Goal: Task Accomplishment & Management: Manage account settings

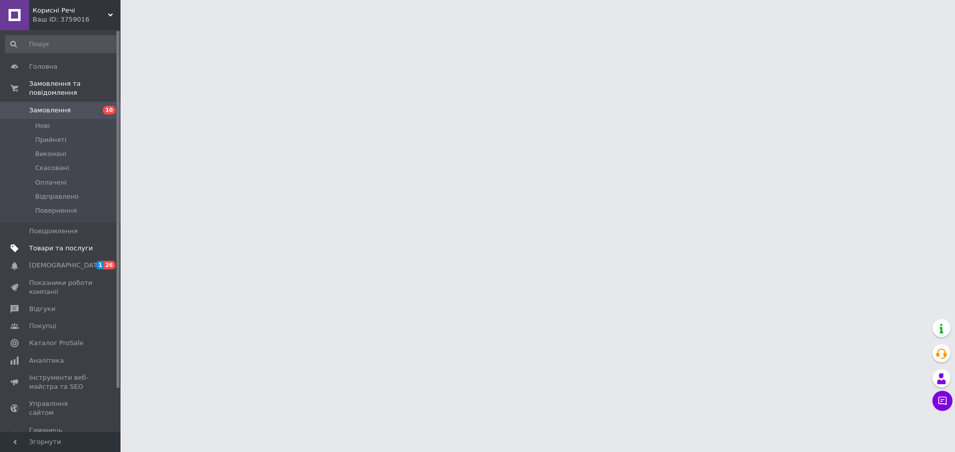
click at [60, 244] on span "Товари та послуги" at bounding box center [61, 248] width 64 height 9
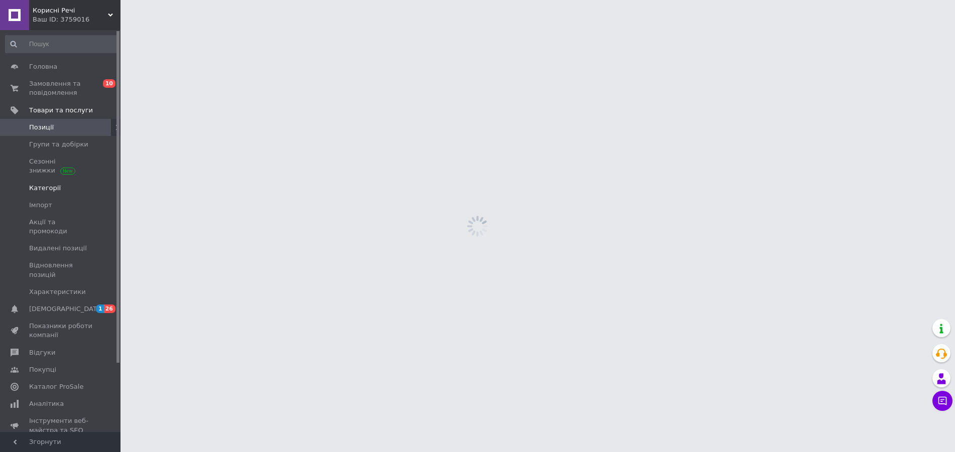
click at [44, 194] on link "Категорії" at bounding box center [61, 188] width 123 height 17
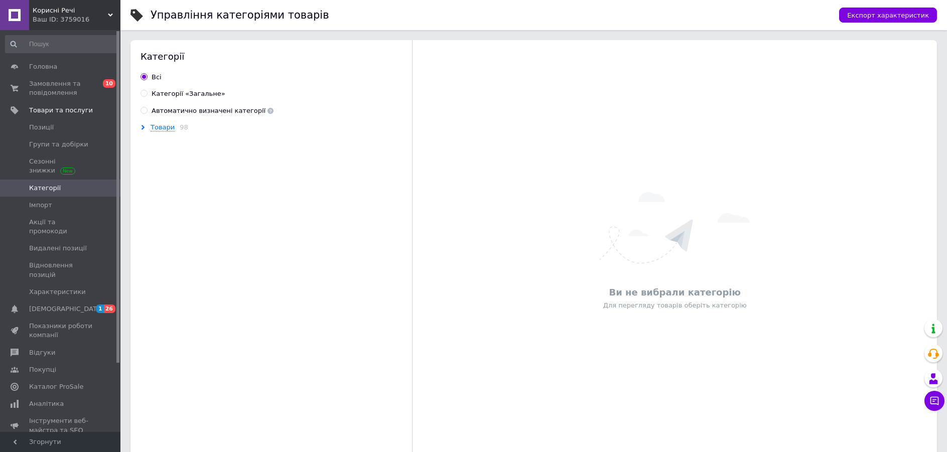
click at [143, 131] on div "Товари 98" at bounding box center [278, 127] width 275 height 9
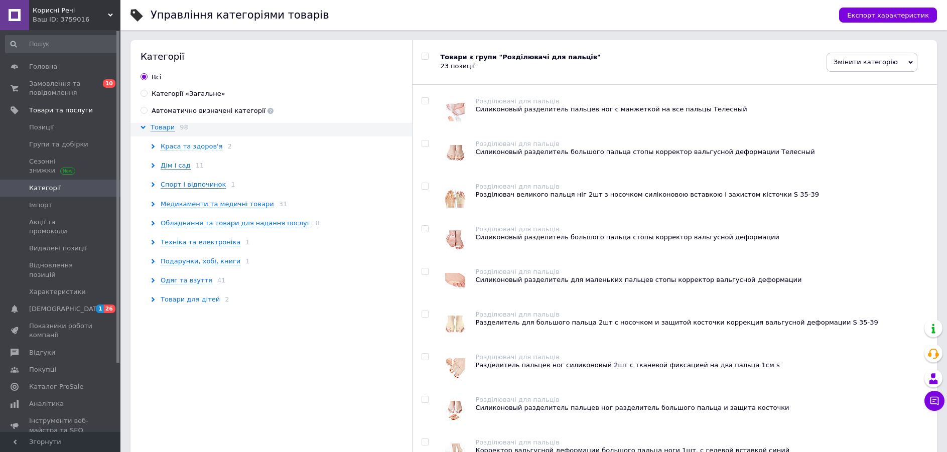
click at [195, 298] on span "Товари для дітей" at bounding box center [190, 300] width 59 height 8
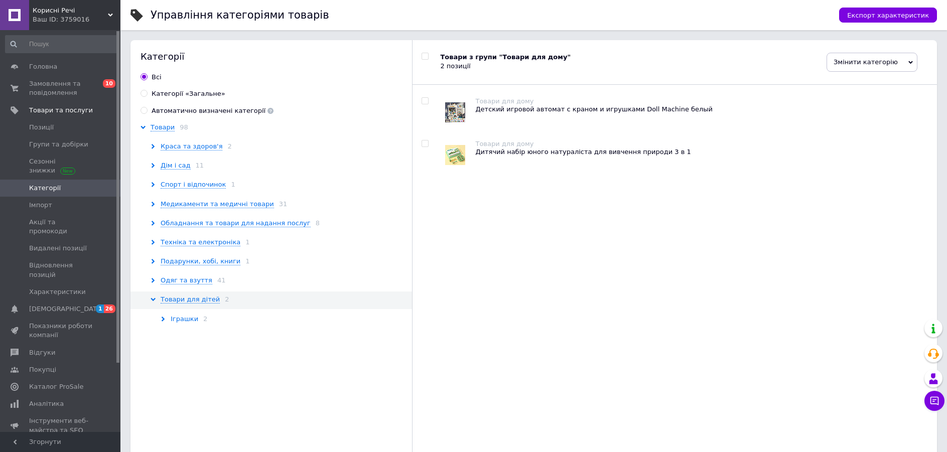
click at [186, 321] on span "Іграшки" at bounding box center [185, 319] width 28 height 8
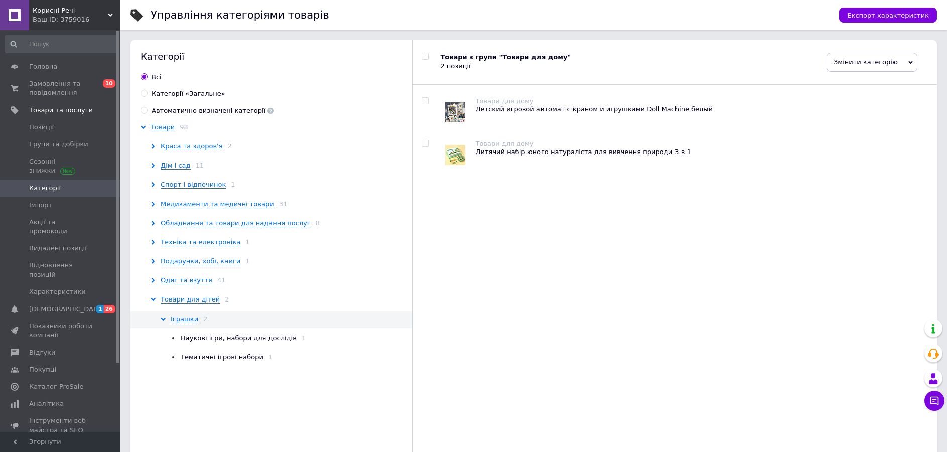
click at [201, 339] on span "Наукові ігри, набори для дослідів" at bounding box center [239, 338] width 116 height 8
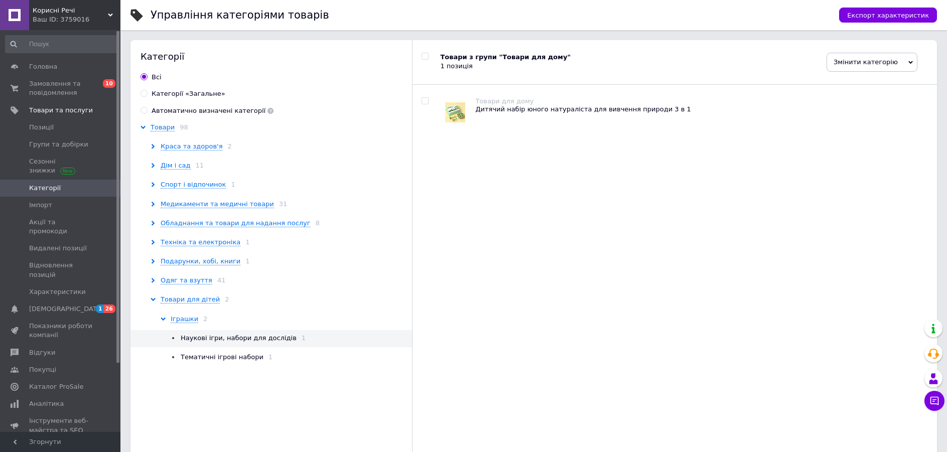
click at [204, 349] on div "Наукові ігри, набори для дослідів 1 Тематичні ігрові набори 1" at bounding box center [293, 348] width 244 height 28
click at [207, 360] on span "Тематичні ігрові набори" at bounding box center [222, 357] width 83 height 8
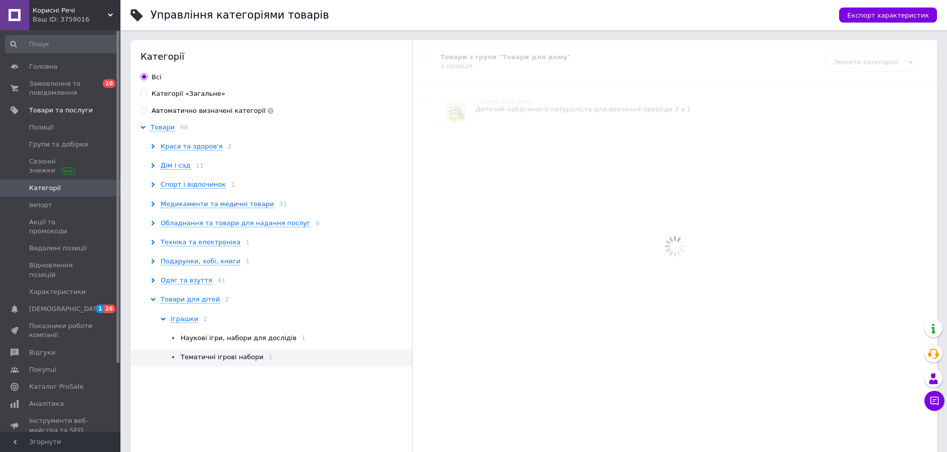
click at [206, 339] on span "Наукові ігри, набори для дослідів" at bounding box center [239, 338] width 116 height 8
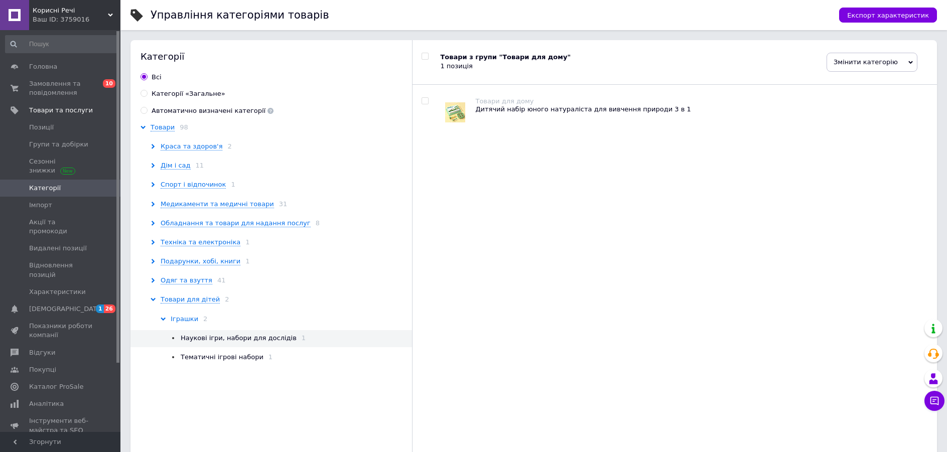
click at [184, 317] on span "Іграшки" at bounding box center [185, 319] width 28 height 8
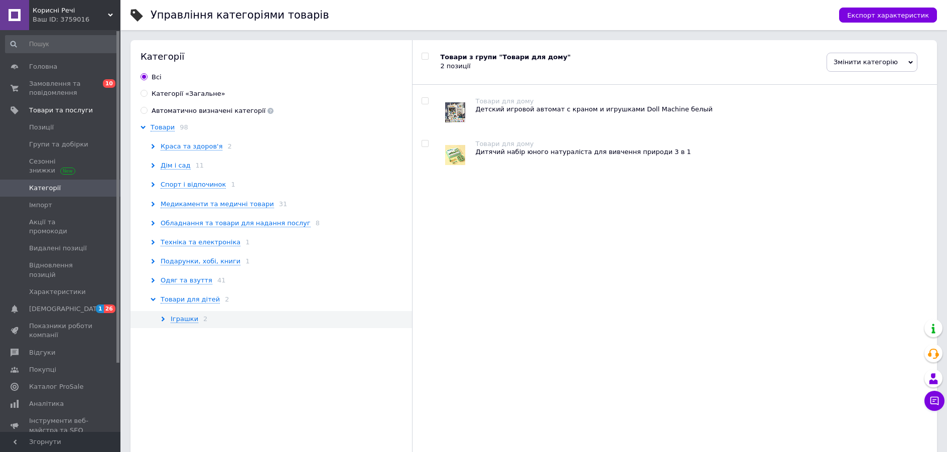
click at [509, 112] on div "Детский игровой автомат с краном и игрушками Doll Machine белый" at bounding box center [701, 109] width 452 height 9
click at [428, 104] on input "checkbox" at bounding box center [425, 101] width 7 height 7
checkbox input "true"
click at [168, 208] on span "Медикаменти та медичні товари" at bounding box center [217, 204] width 113 height 8
checkbox input "true"
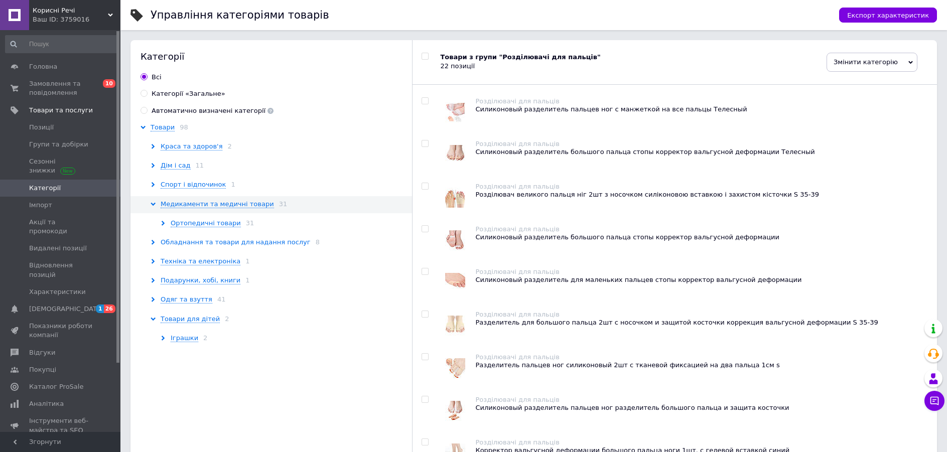
click at [187, 244] on span "Обладнання та товари для надання послуг" at bounding box center [236, 242] width 150 height 8
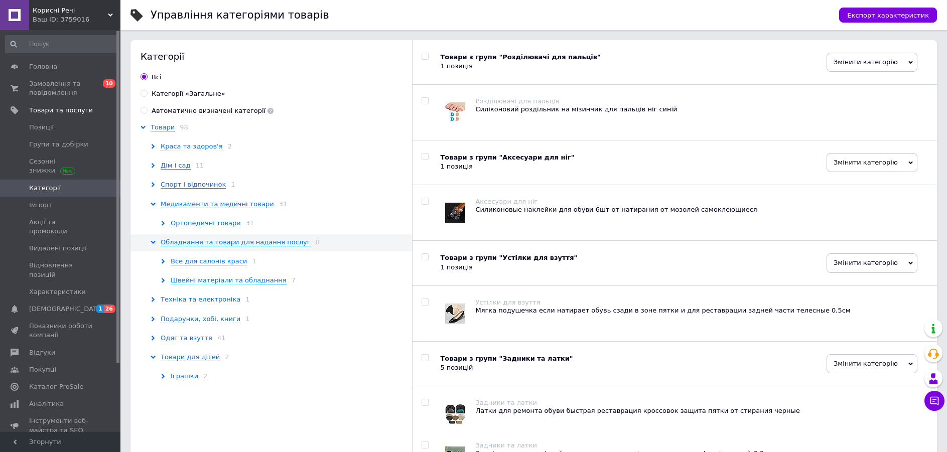
click at [193, 299] on span "Техніка та електроніка" at bounding box center [201, 300] width 80 height 8
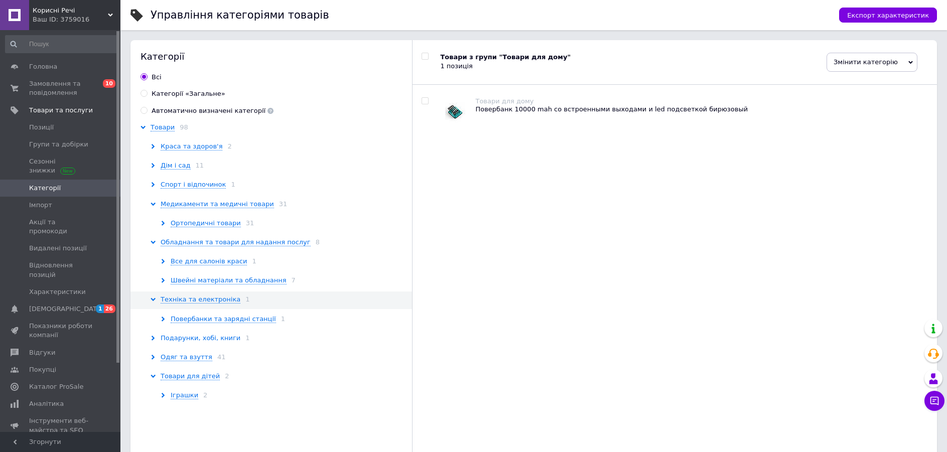
click at [201, 341] on span "Подарунки, хобі, книги" at bounding box center [201, 338] width 80 height 8
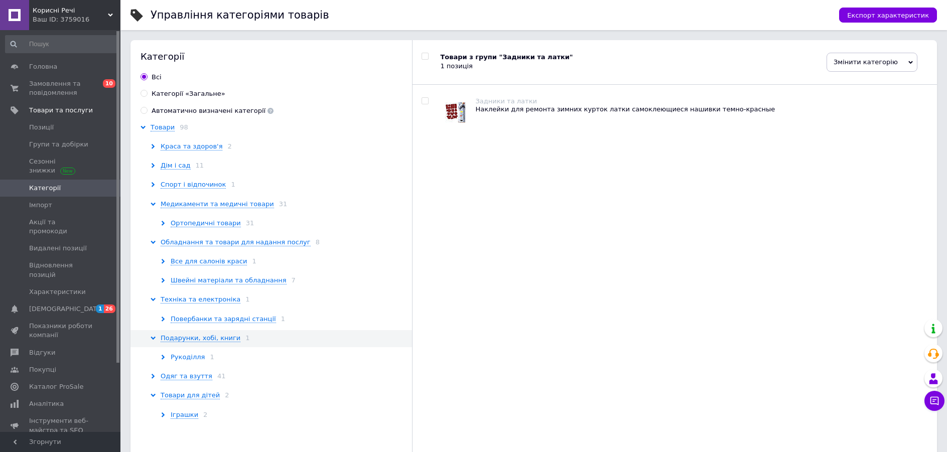
click at [183, 357] on span "Рукоділля" at bounding box center [188, 357] width 34 height 8
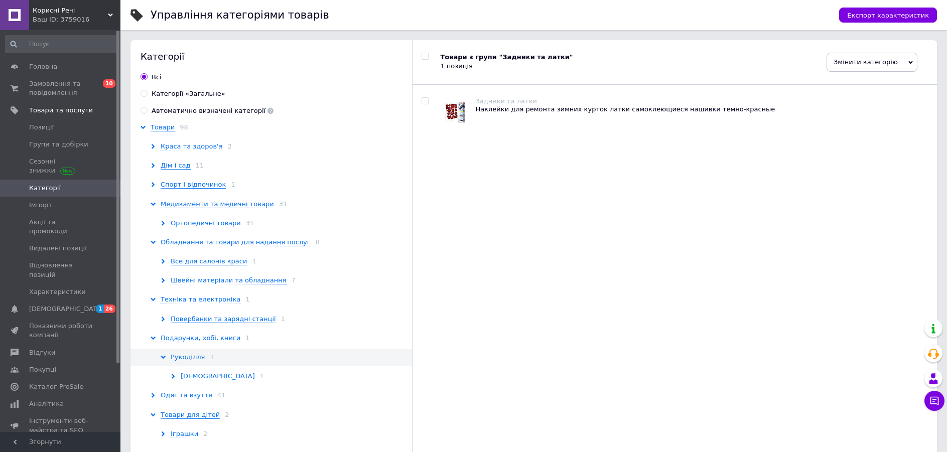
click at [191, 359] on span "Рукоділля" at bounding box center [188, 357] width 34 height 8
click at [162, 359] on icon at bounding box center [163, 357] width 5 height 5
click at [180, 359] on span "Рукоділля" at bounding box center [188, 357] width 34 height 8
click at [181, 360] on span "Рукоділля" at bounding box center [188, 357] width 34 height 8
click at [188, 376] on span "Шиття" at bounding box center [218, 376] width 74 height 8
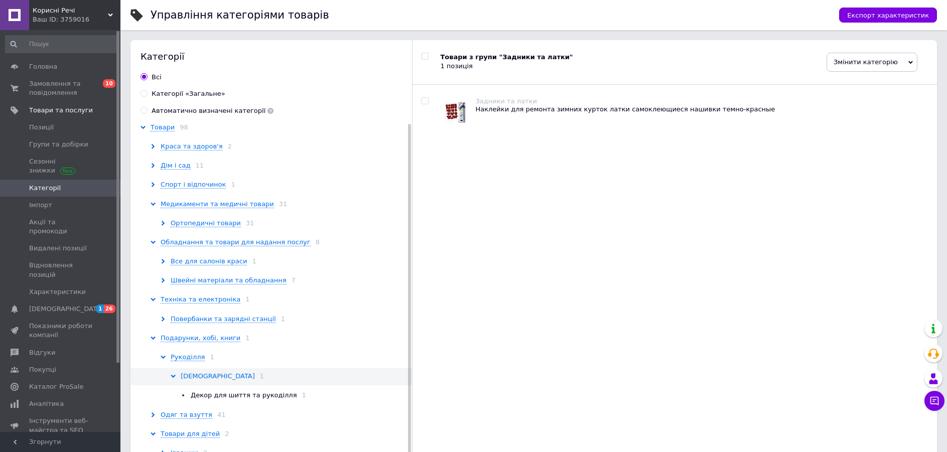
scroll to position [6, 0]
click at [176, 410] on span "Одяг та взуття" at bounding box center [187, 413] width 52 height 8
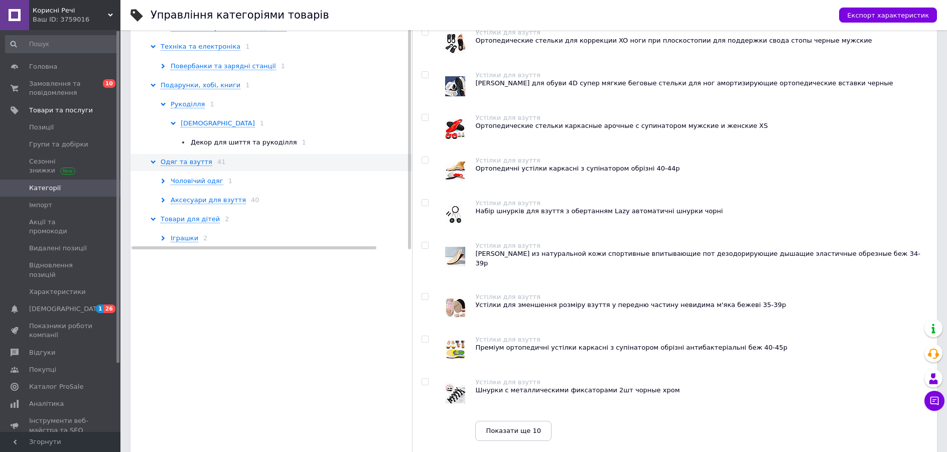
scroll to position [251, 0]
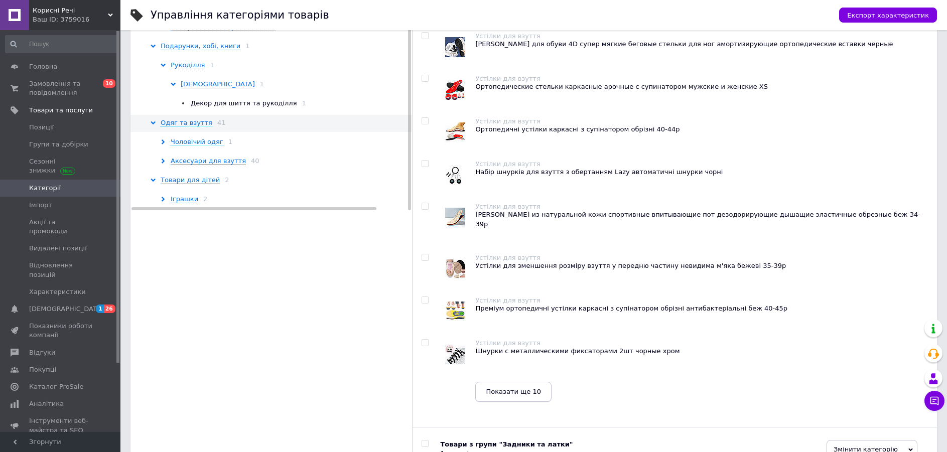
click at [535, 391] on button "Показати ще 10" at bounding box center [513, 392] width 76 height 20
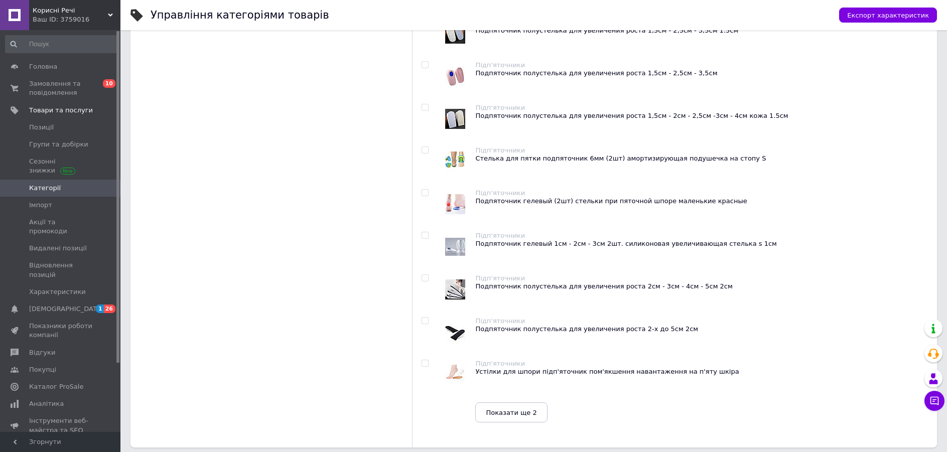
scroll to position [1288, 0]
drag, startPoint x: 40, startPoint y: 131, endPoint x: 45, endPoint y: 132, distance: 5.5
click at [40, 131] on span "Позиції" at bounding box center [41, 127] width 25 height 9
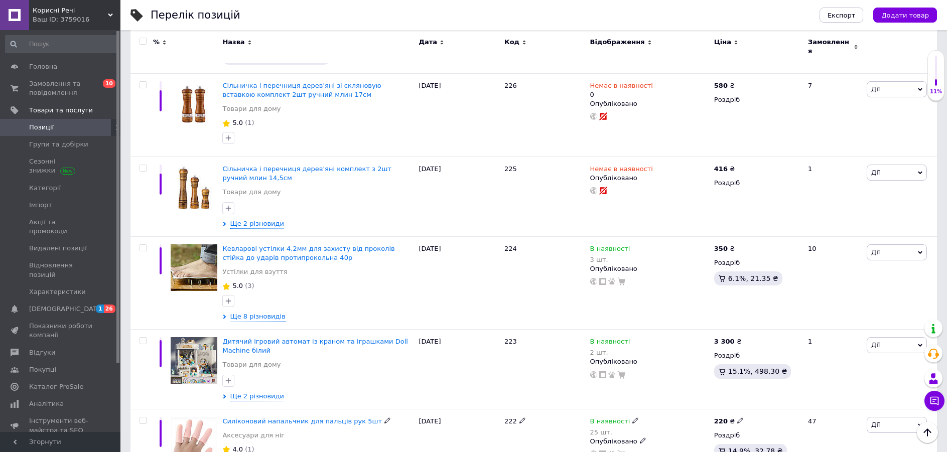
scroll to position [1186, 0]
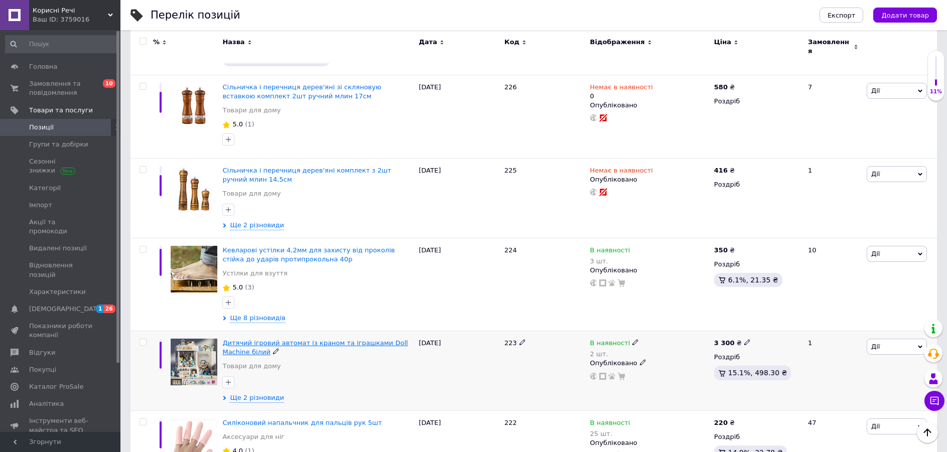
click at [278, 339] on span "Дитячий ігровий автомат із краном та іграшками Doll Machine білий" at bounding box center [314, 347] width 185 height 17
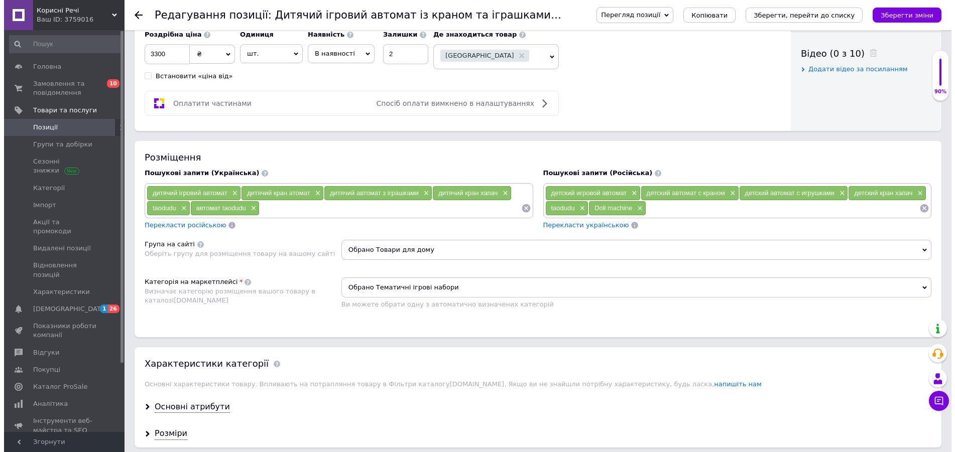
scroll to position [1270, 0]
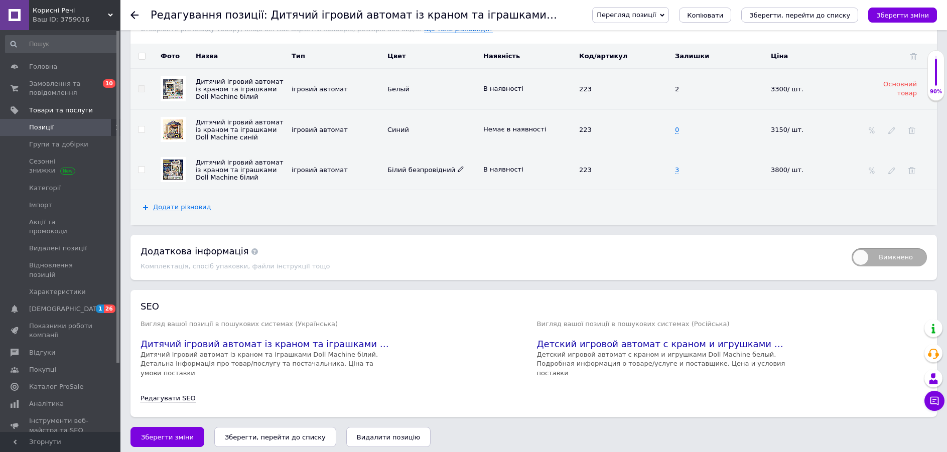
click at [458, 172] on icon at bounding box center [461, 169] width 6 height 6
drag, startPoint x: 452, startPoint y: 174, endPoint x: 373, endPoint y: 174, distance: 79.3
click at [373, 174] on tr "Дитячий ігровий автомат із краном та іграшками Doll Machine білий ігровий автом…" at bounding box center [534, 170] width 807 height 40
click at [891, 169] on span at bounding box center [892, 170] width 7 height 8
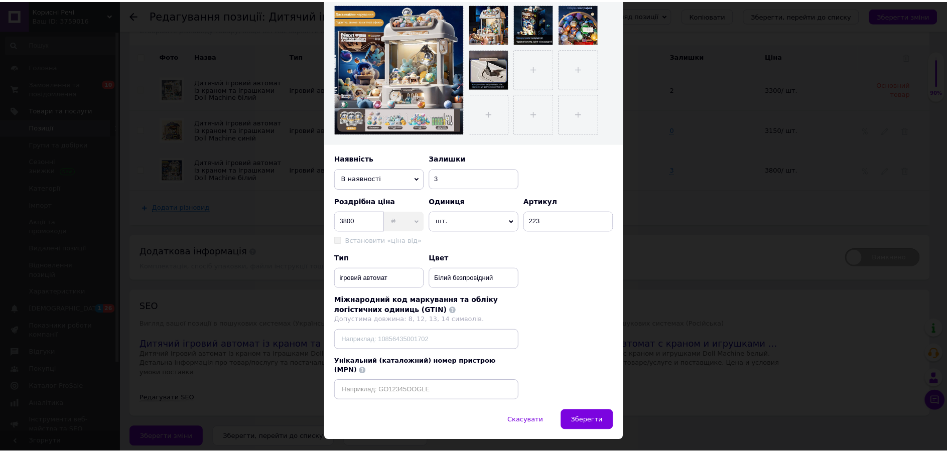
scroll to position [207, 0]
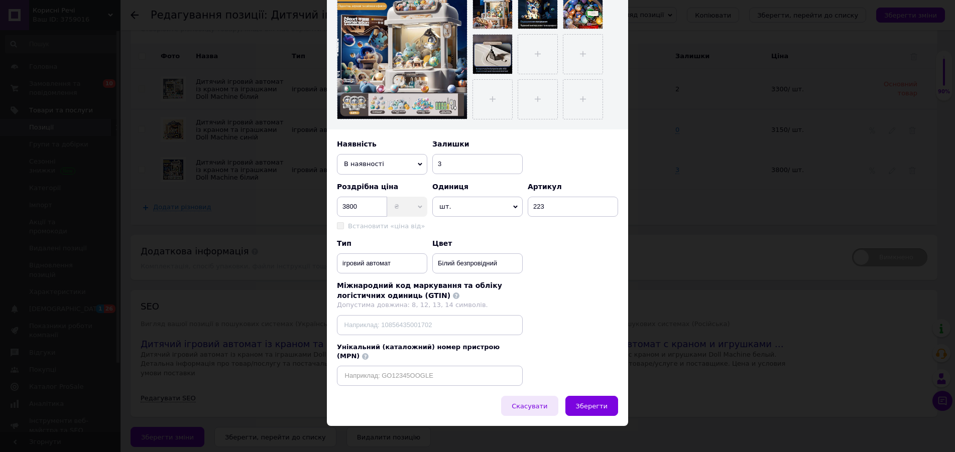
click at [533, 403] on span "Скасувати" at bounding box center [530, 407] width 36 height 8
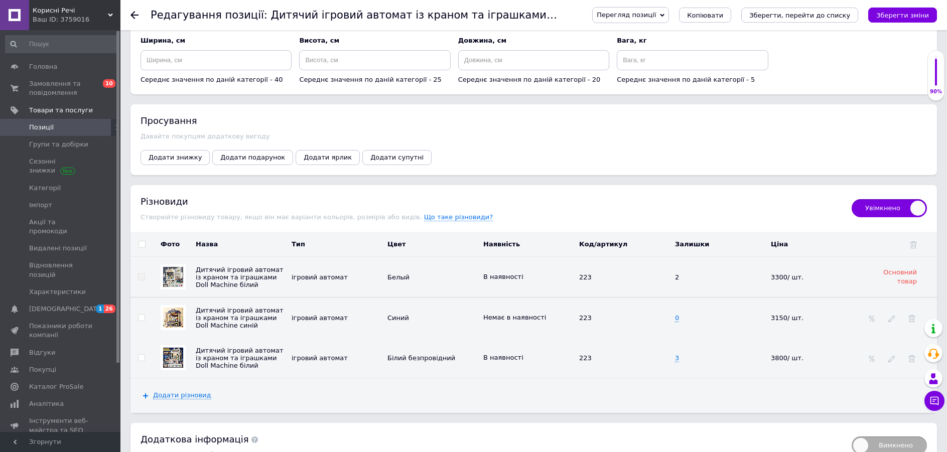
scroll to position [1069, 0]
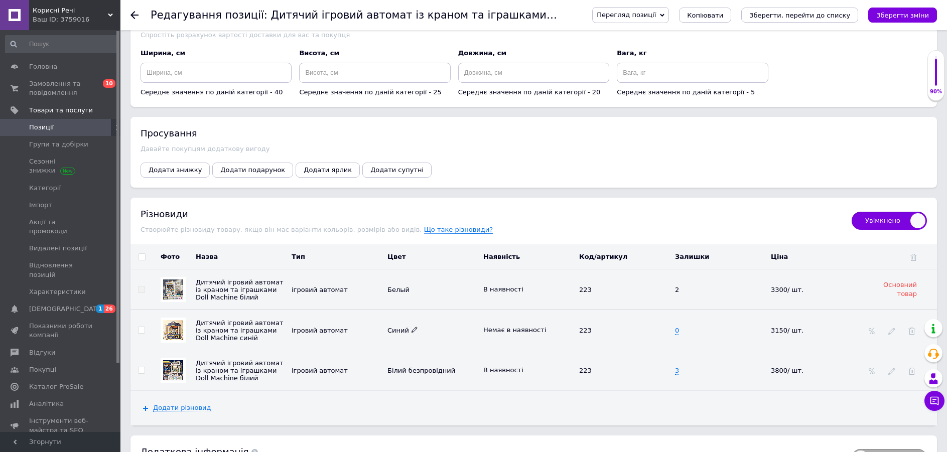
click at [412, 331] on icon at bounding box center [415, 330] width 6 height 6
click at [426, 403] on div "Додати різновид" at bounding box center [534, 408] width 807 height 34
click at [481, 218] on div "Різновиди" at bounding box center [491, 214] width 701 height 13
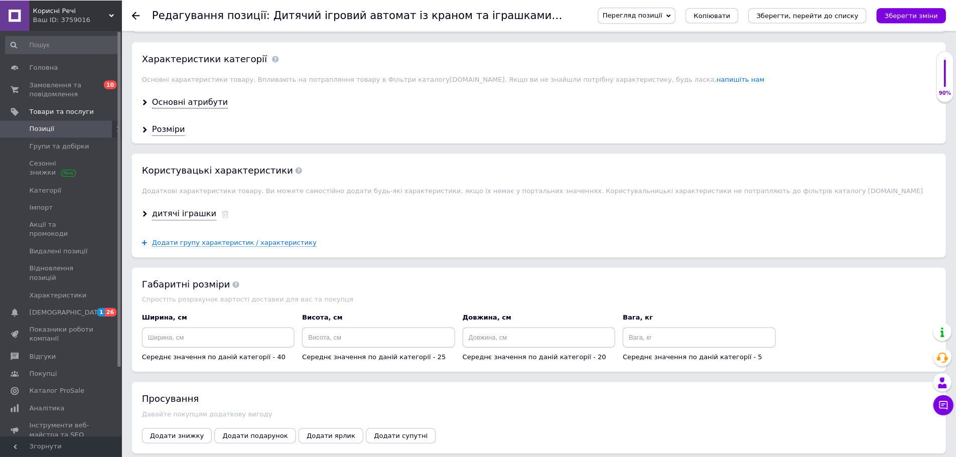
scroll to position [0, 0]
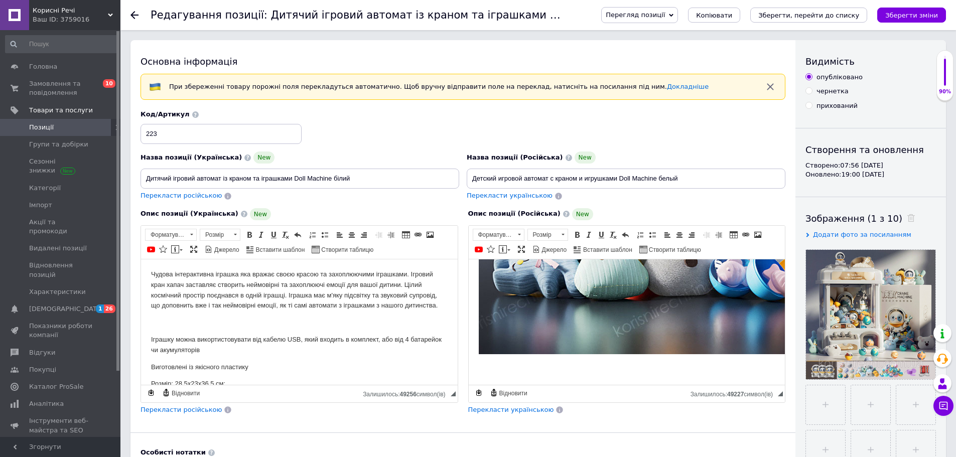
click at [45, 129] on span "Позиції" at bounding box center [41, 127] width 25 height 9
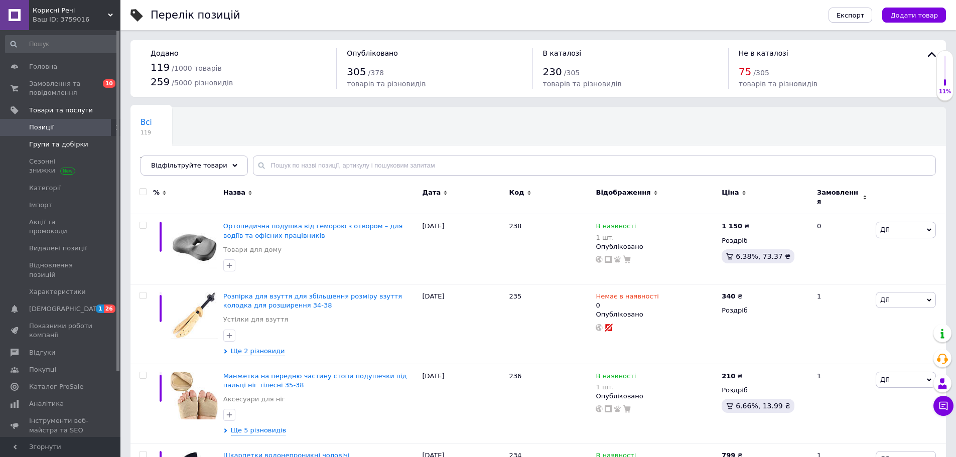
click at [39, 146] on span "Групи та добірки" at bounding box center [58, 144] width 59 height 9
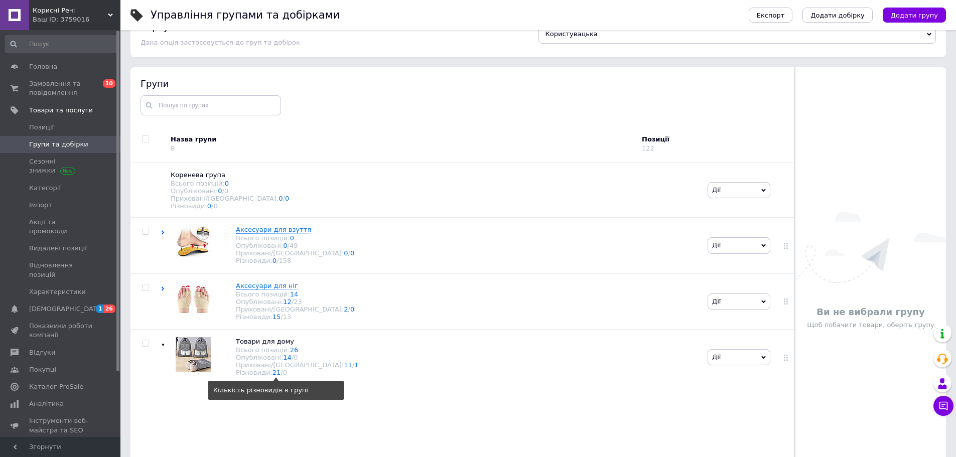
scroll to position [57, 0]
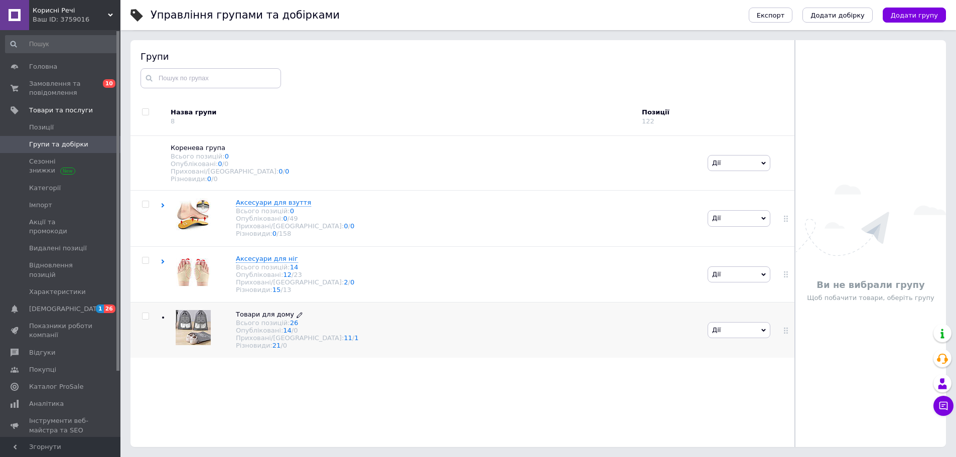
click at [297, 318] on icon at bounding box center [300, 315] width 6 height 6
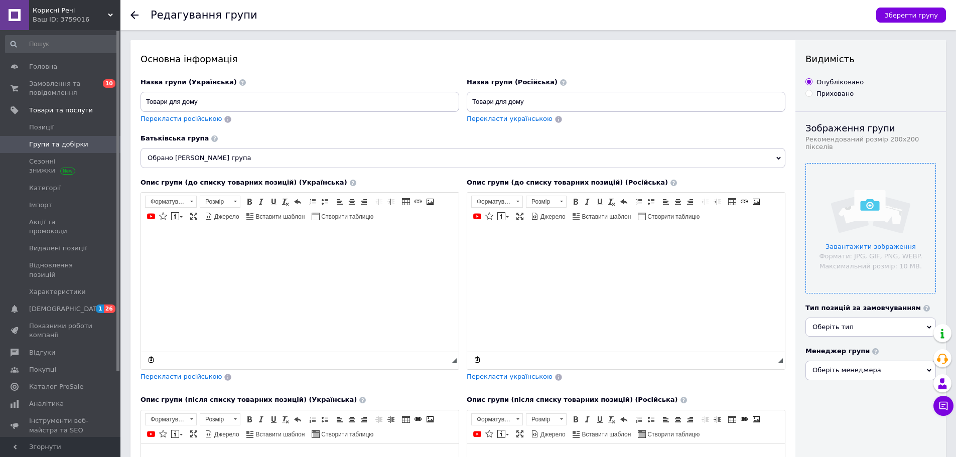
click at [884, 208] on input "file" at bounding box center [871, 229] width 130 height 130
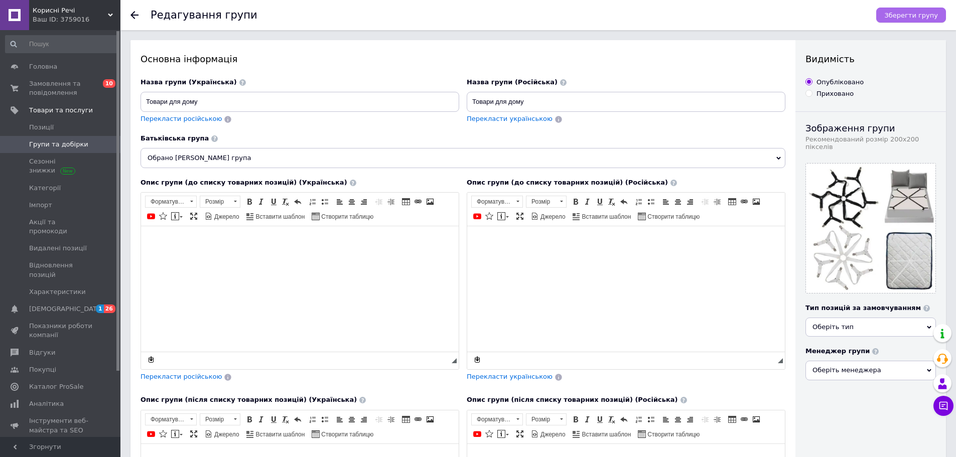
click at [914, 12] on span "Зберегти групу" at bounding box center [912, 16] width 54 height 8
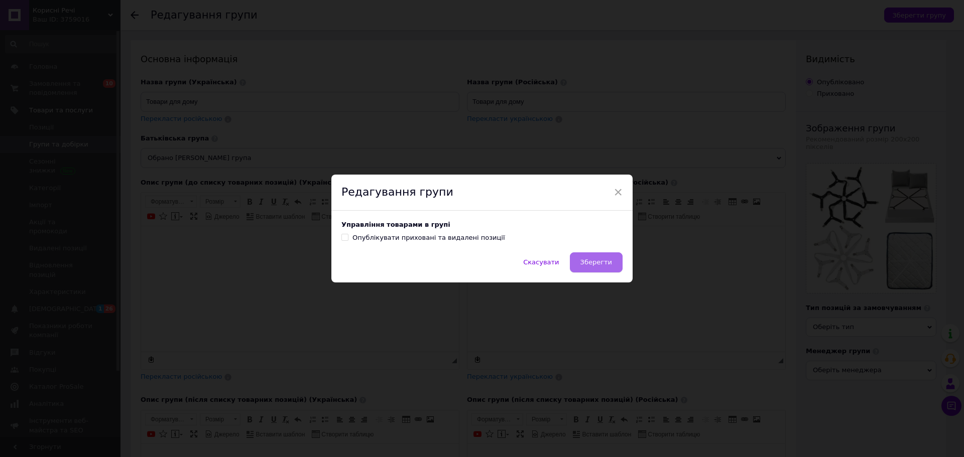
click at [593, 266] on span "Зберегти" at bounding box center [596, 263] width 32 height 8
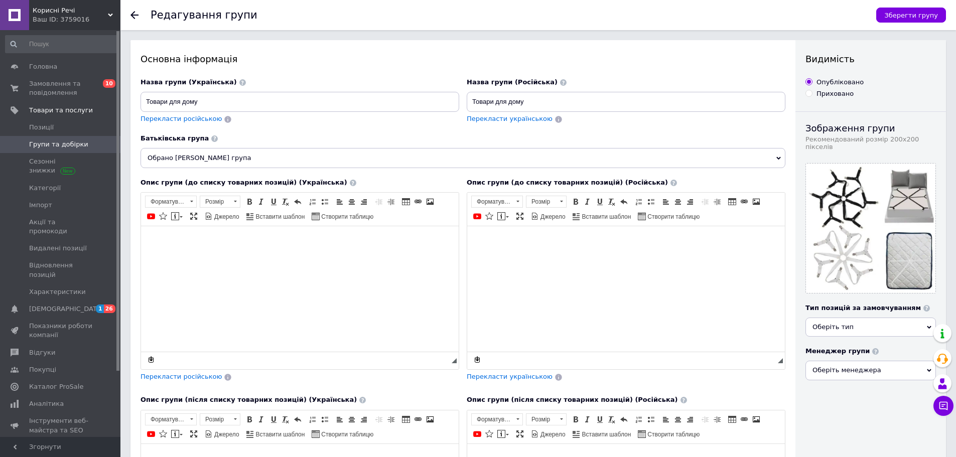
click at [49, 147] on span "Групи та добірки" at bounding box center [58, 144] width 59 height 9
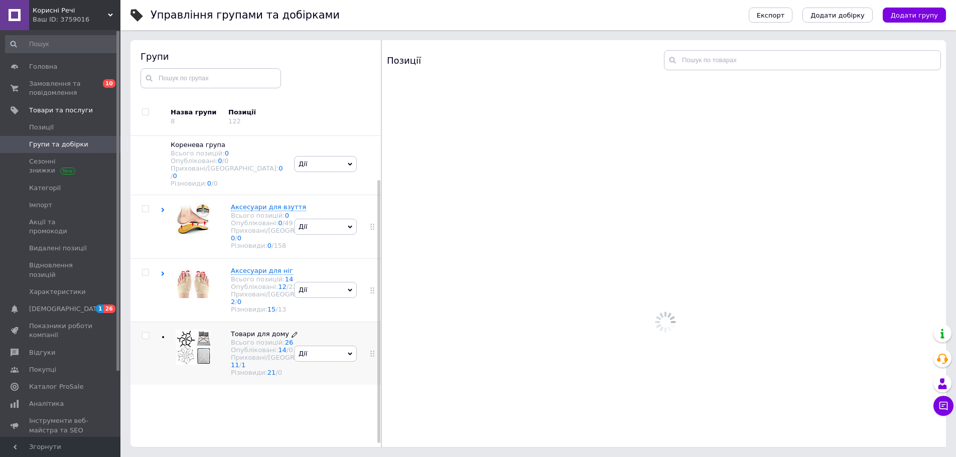
scroll to position [55, 0]
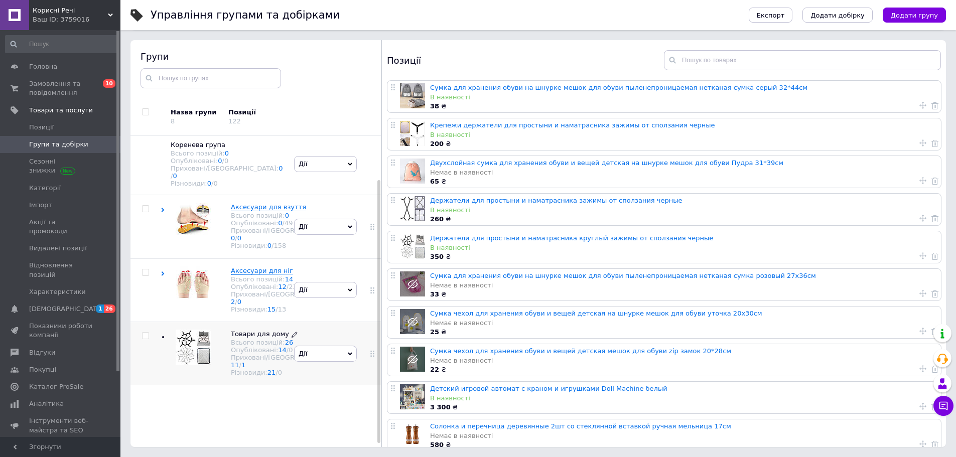
click at [239, 338] on span "Товари для дому" at bounding box center [260, 334] width 58 height 8
click at [186, 365] on img at bounding box center [193, 347] width 35 height 35
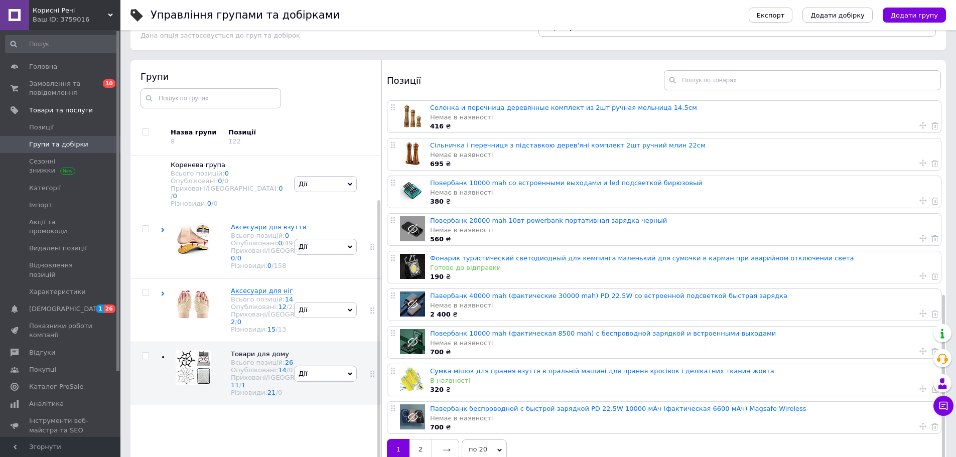
scroll to position [57, 0]
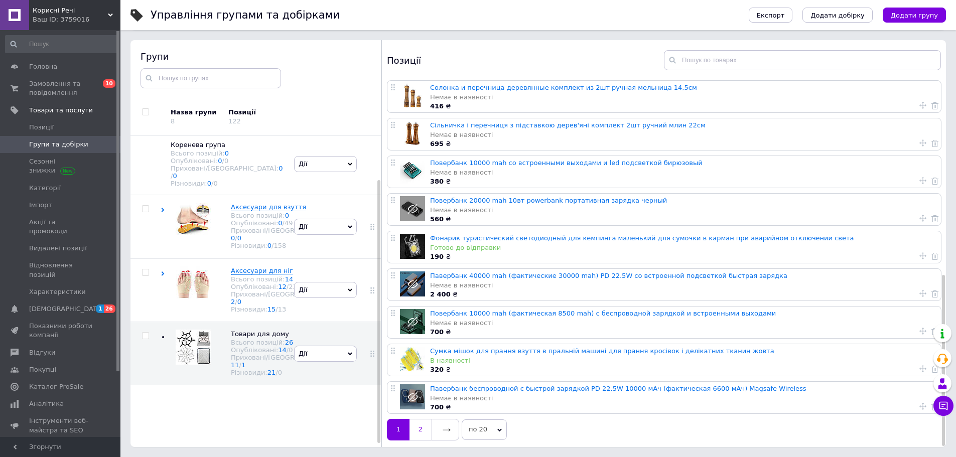
click at [427, 425] on link "2" at bounding box center [421, 429] width 22 height 21
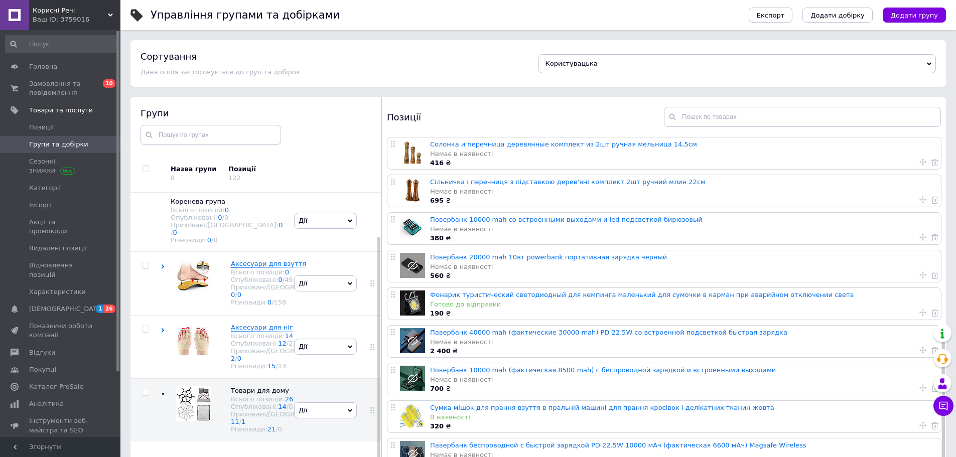
scroll to position [0, 0]
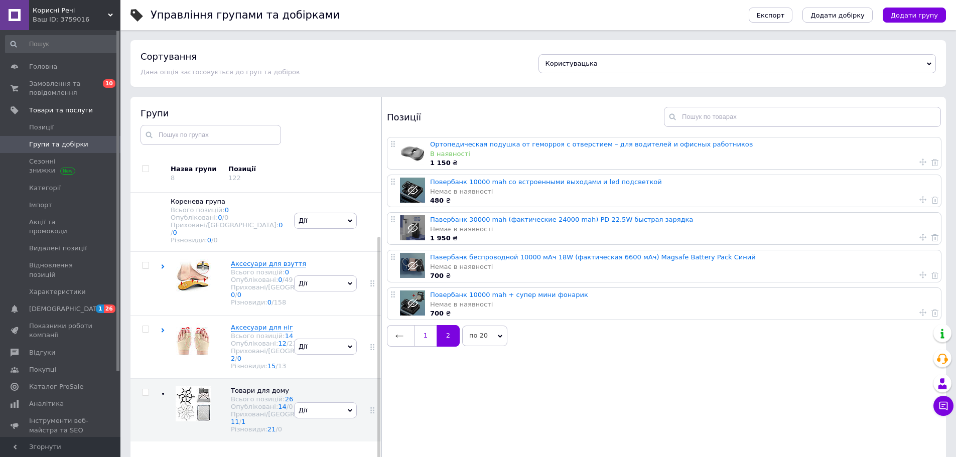
click at [426, 340] on link "1" at bounding box center [425, 335] width 23 height 21
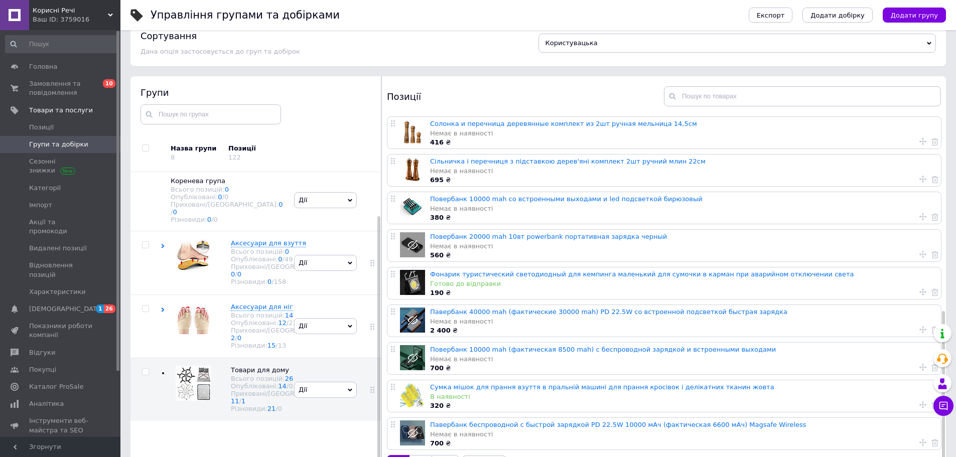
scroll to position [57, 0]
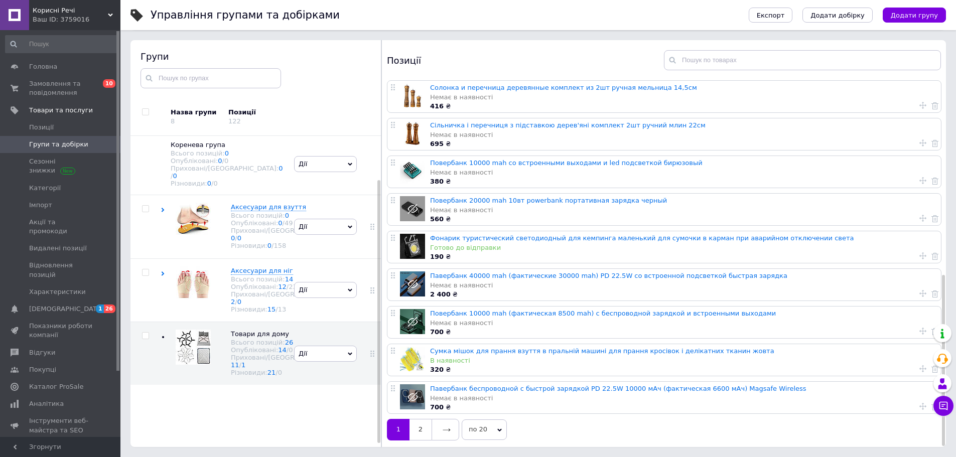
click at [490, 423] on span "по 20" at bounding box center [484, 430] width 45 height 20
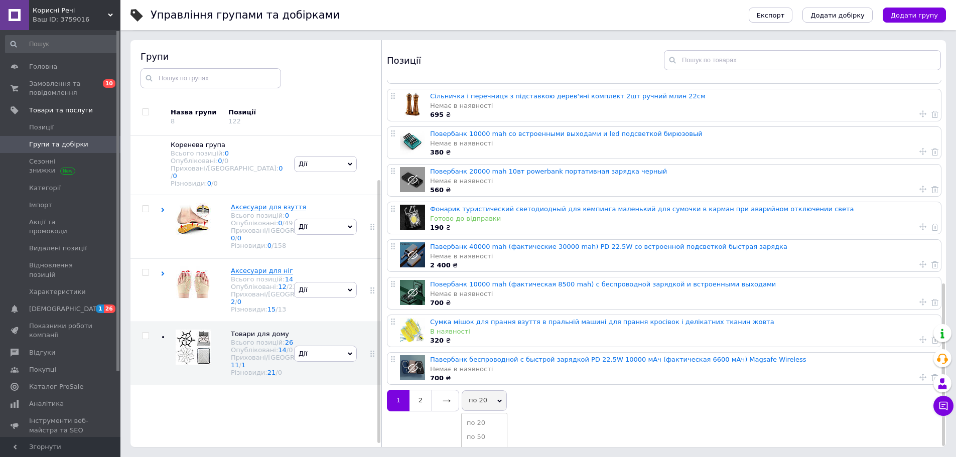
scroll to position [457, 0]
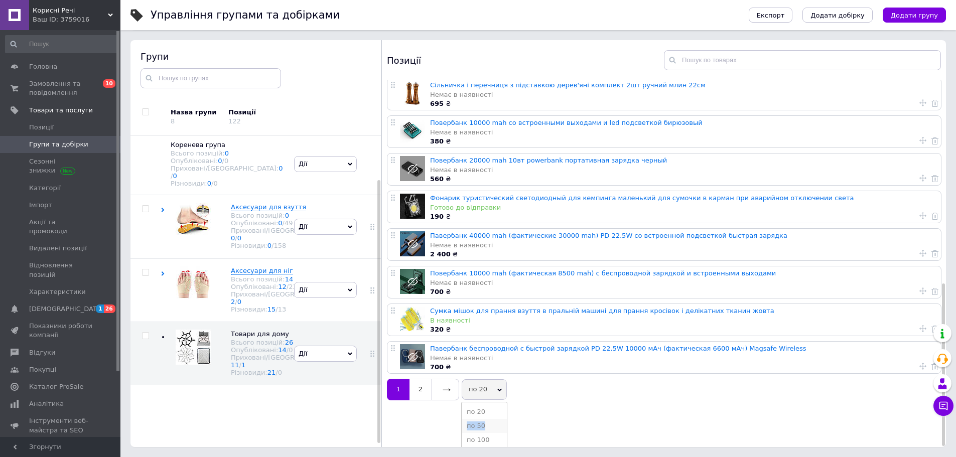
drag, startPoint x: 487, startPoint y: 408, endPoint x: 490, endPoint y: 428, distance: 20.4
click at [490, 428] on ul "по 20 по 50 по 100" at bounding box center [484, 426] width 46 height 49
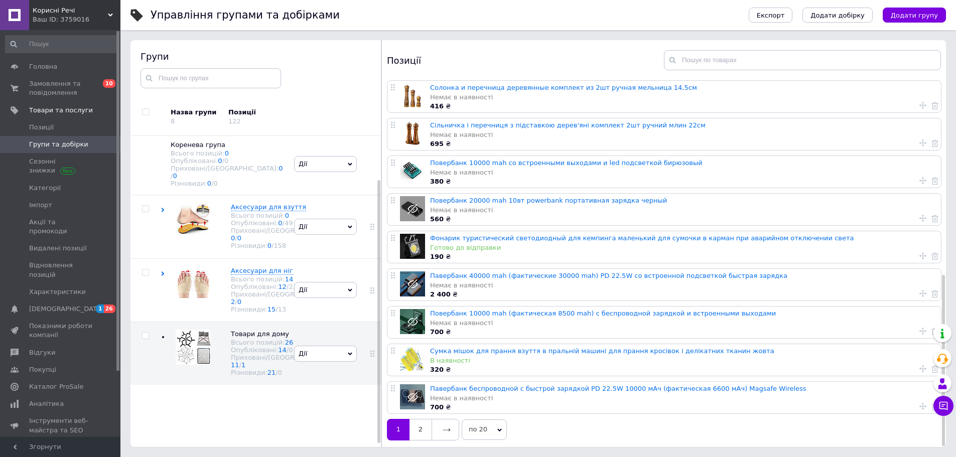
click at [501, 429] on span "по 20" at bounding box center [484, 430] width 45 height 20
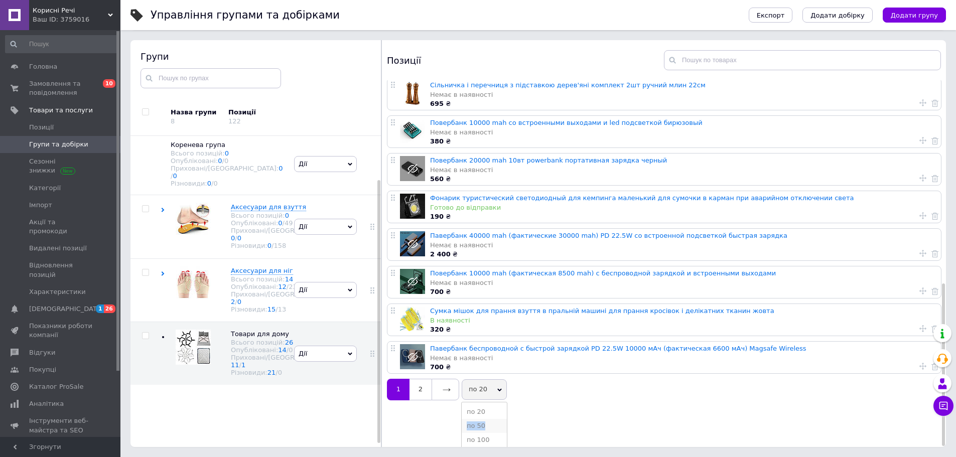
click at [479, 423] on li "по 50" at bounding box center [484, 426] width 45 height 14
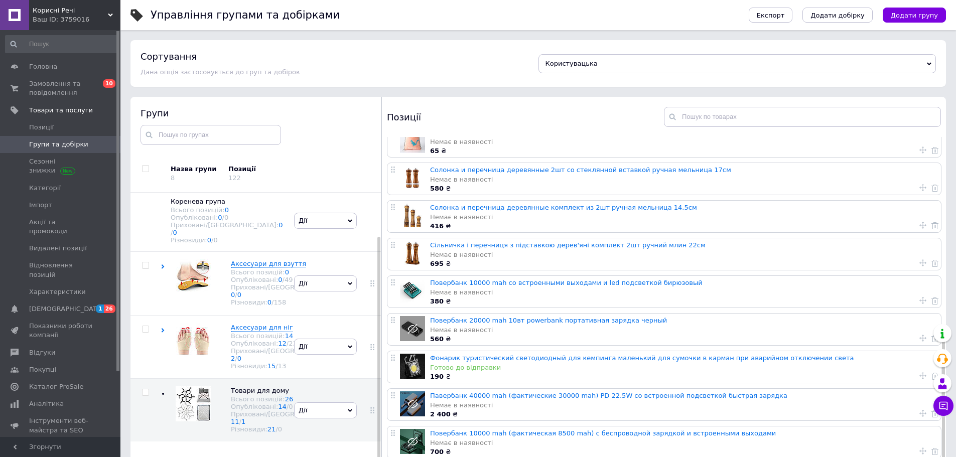
scroll to position [502, 0]
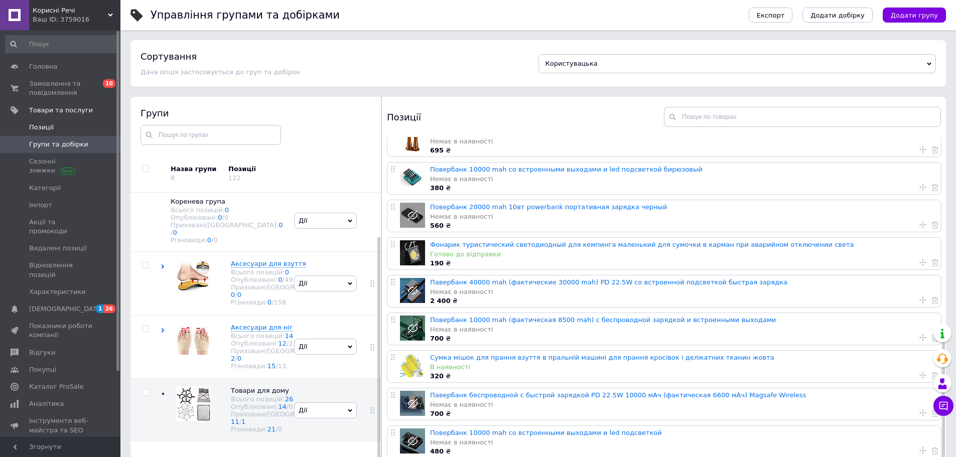
click at [40, 128] on span "Позиції" at bounding box center [41, 127] width 25 height 9
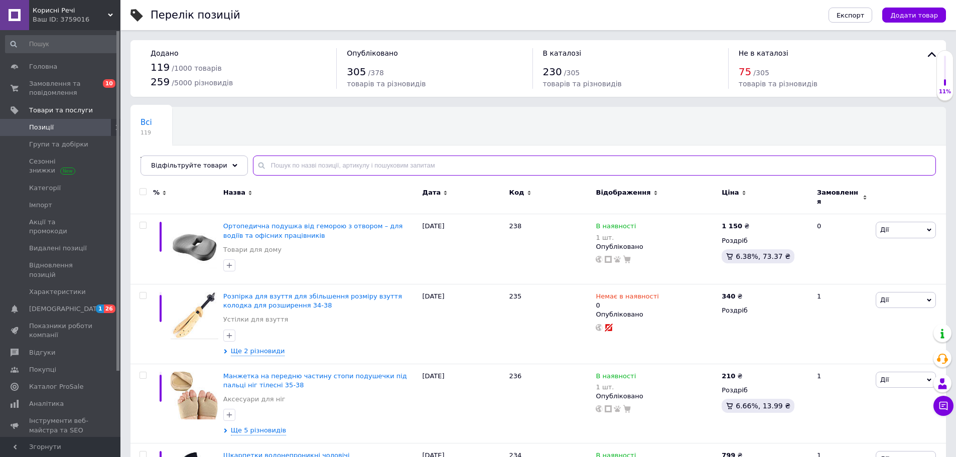
click at [446, 162] on input "text" at bounding box center [594, 166] width 683 height 20
type input "209"
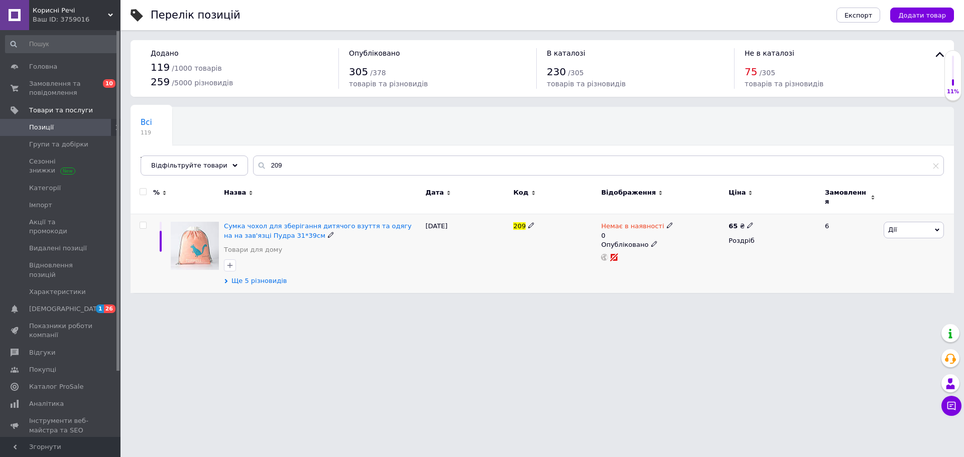
click at [227, 279] on icon at bounding box center [226, 281] width 5 height 5
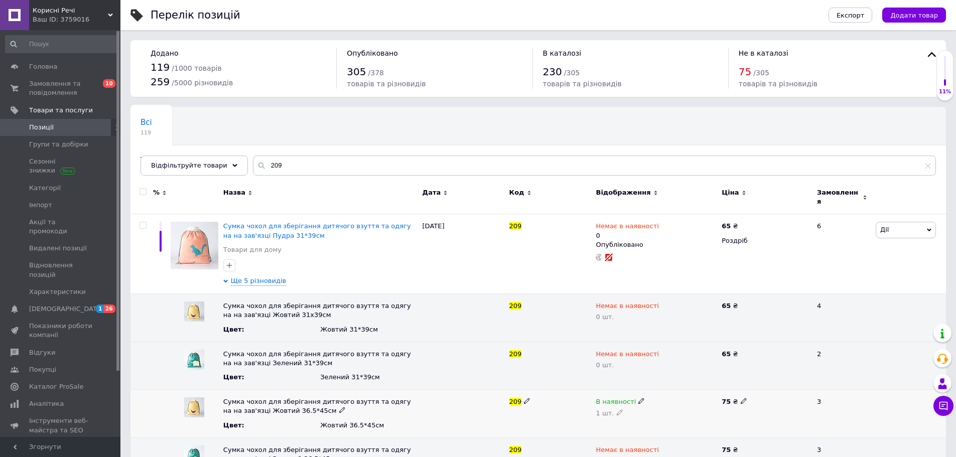
click at [639, 398] on icon at bounding box center [642, 401] width 6 height 6
click at [633, 414] on li "Немає в наявності" at bounding box center [654, 421] width 124 height 14
click at [617, 410] on icon at bounding box center [620, 413] width 6 height 6
drag, startPoint x: 619, startPoint y: 416, endPoint x: 599, endPoint y: 407, distance: 22.5
click at [599, 409] on input "1" at bounding box center [656, 419] width 121 height 20
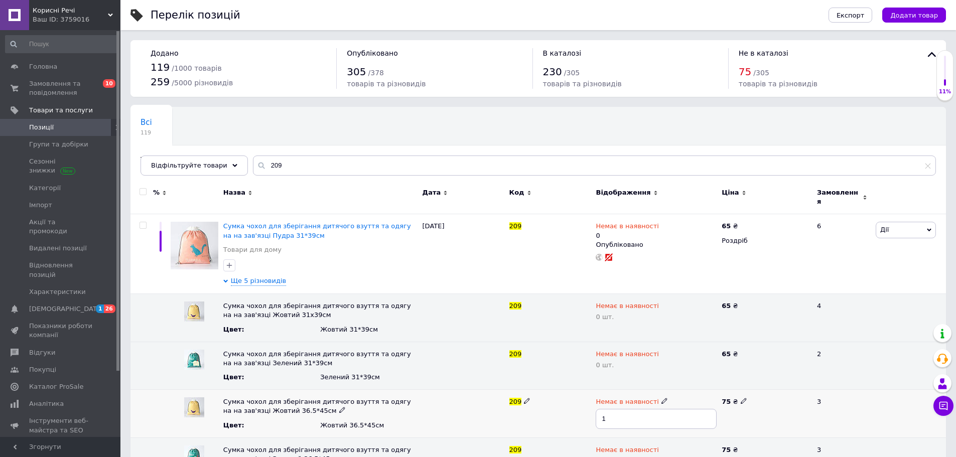
type input "0"
click at [671, 108] on div "Всі 119 Товари з проблемними р... 14 Ok Відфільтровано... Зберегти" at bounding box center [539, 146] width 816 height 83
click at [47, 64] on span "Головна" at bounding box center [43, 66] width 28 height 9
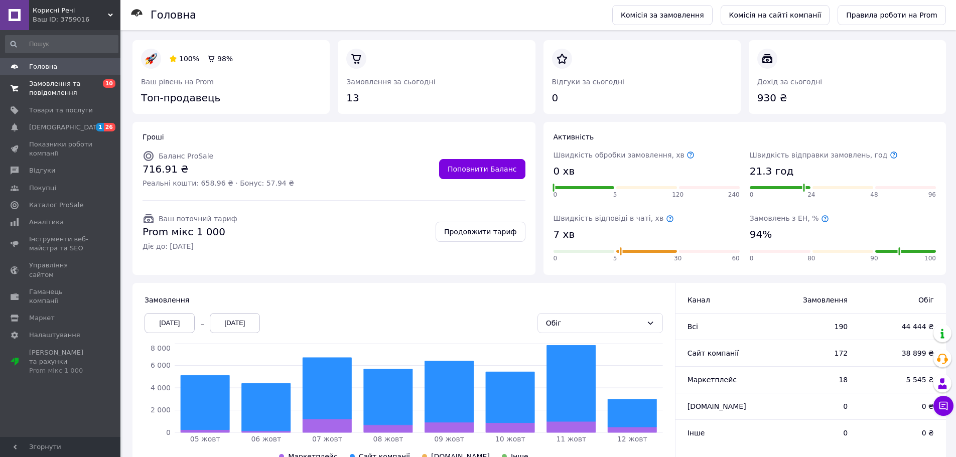
click at [22, 88] on span at bounding box center [14, 88] width 29 height 18
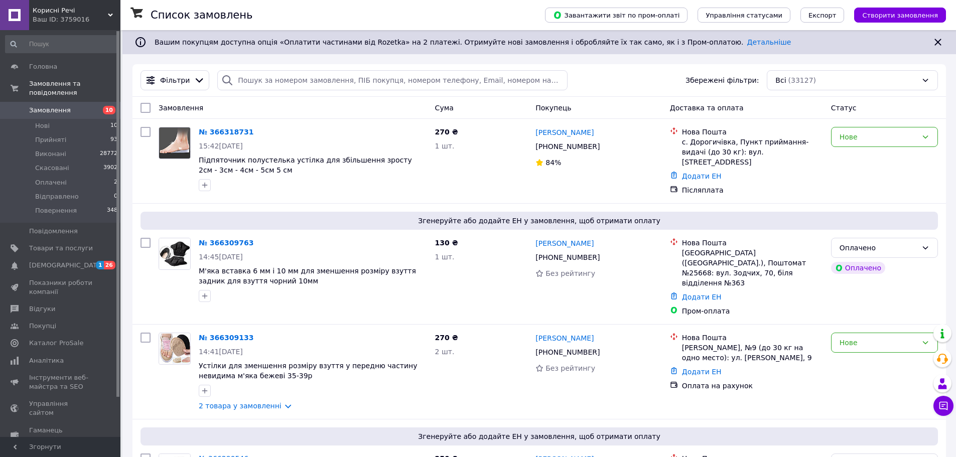
click at [64, 106] on span "Замовлення" at bounding box center [50, 110] width 42 height 9
